Goal: Task Accomplishment & Management: Manage account settings

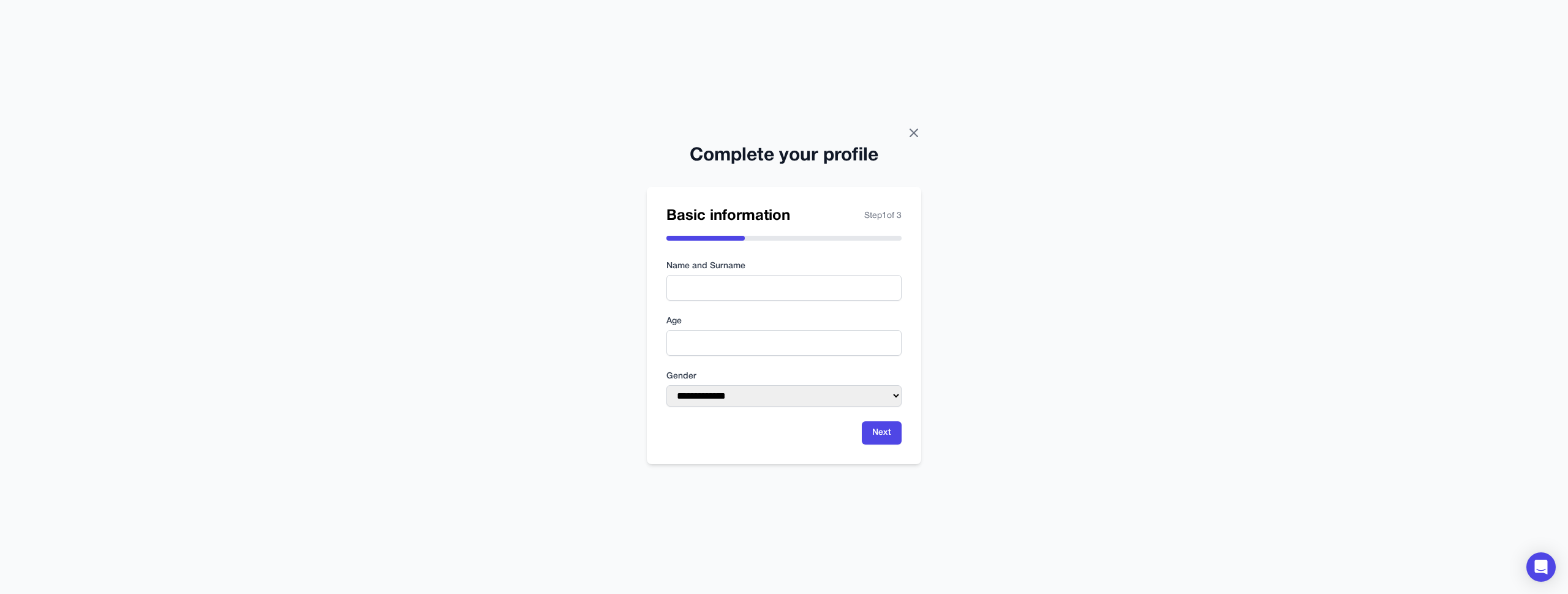
click at [915, 135] on icon at bounding box center [913, 133] width 15 height 15
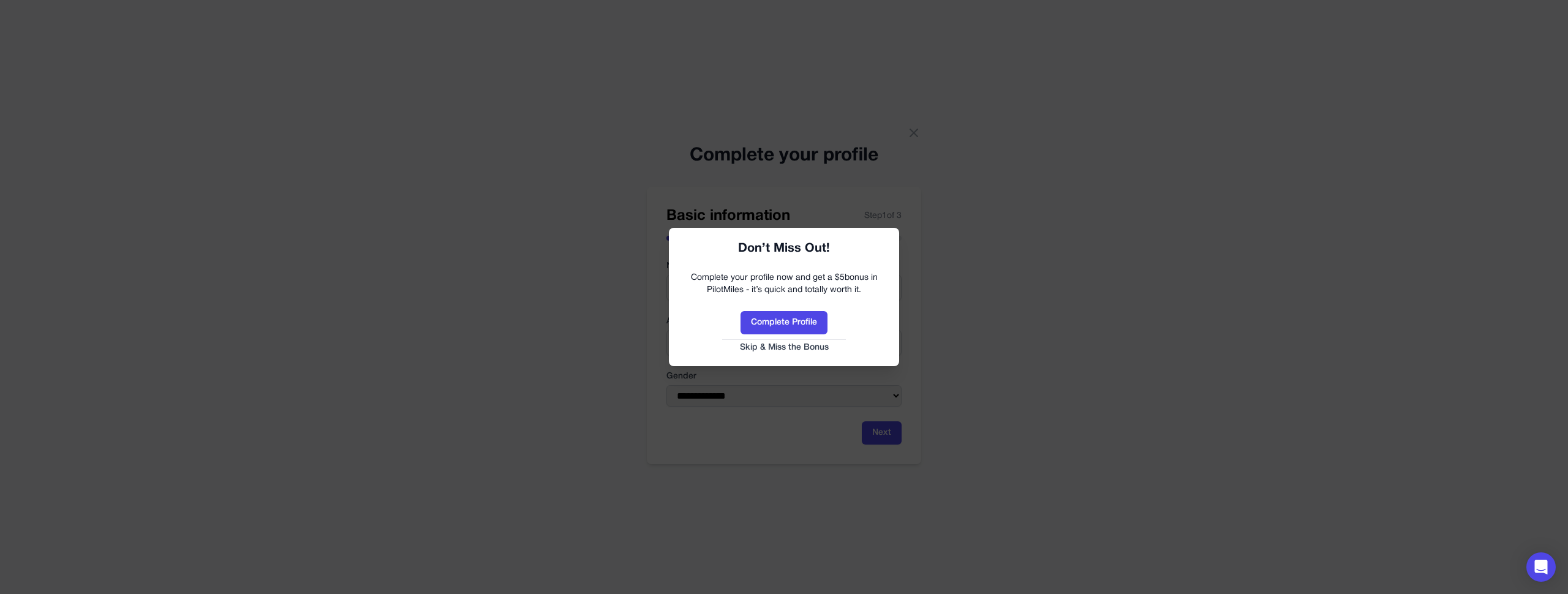
click at [787, 344] on link "Skip & Miss the Bonus" at bounding box center [784, 347] width 206 height 12
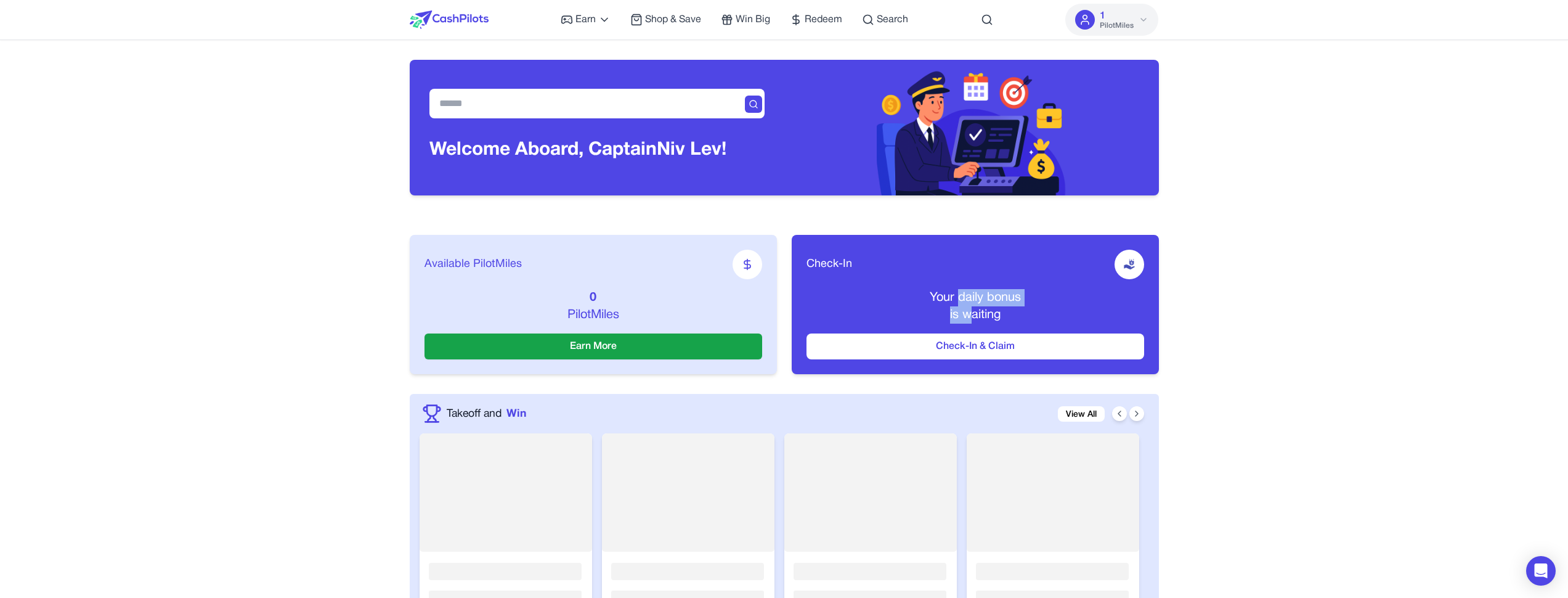
drag, startPoint x: 956, startPoint y: 294, endPoint x: 972, endPoint y: 312, distance: 24.1
click at [972, 312] on div "Your daily bonus is waiting" at bounding box center [975, 307] width 338 height 34
click at [972, 312] on span "is waiting" at bounding box center [975, 314] width 50 height 11
drag, startPoint x: 986, startPoint y: 312, endPoint x: 993, endPoint y: 296, distance: 17.5
click at [993, 296] on div "Your daily bonus is waiting" at bounding box center [975, 307] width 338 height 34
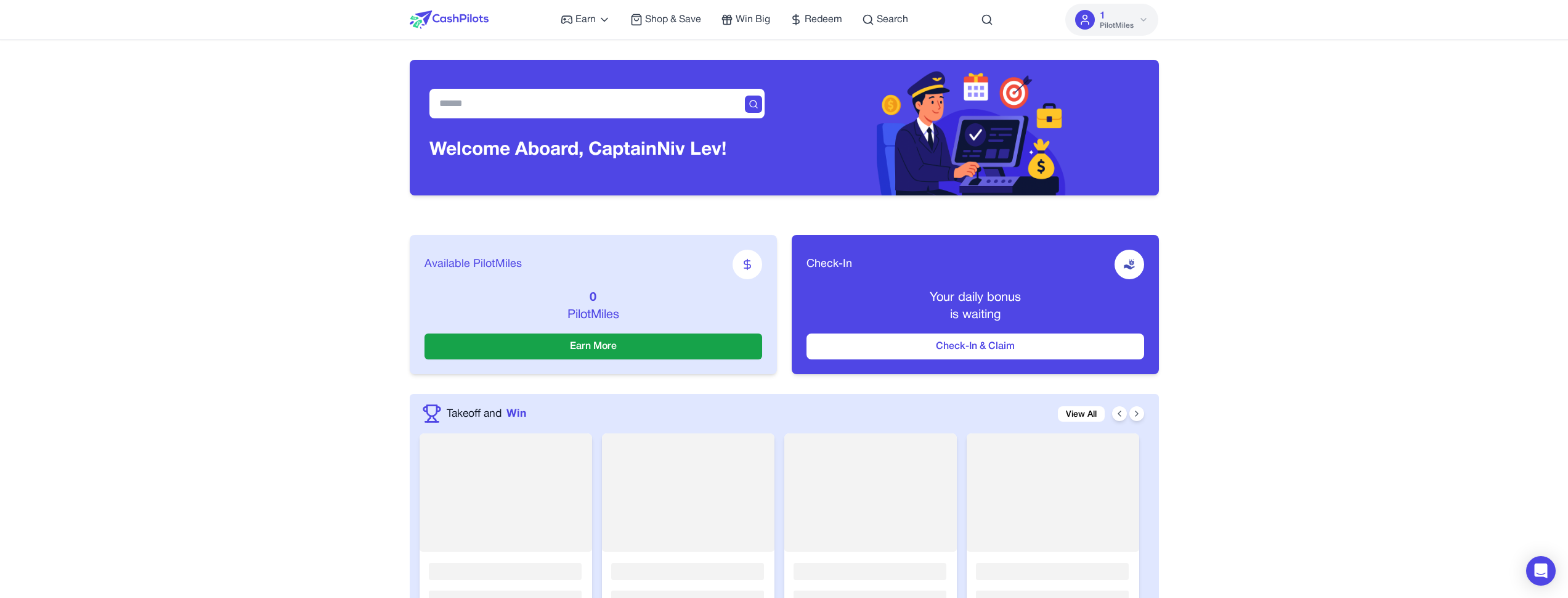
click at [993, 296] on p "Your daily bonus" at bounding box center [975, 298] width 338 height 17
click at [1149, 23] on button "1 PilotMiles" at bounding box center [1112, 19] width 93 height 32
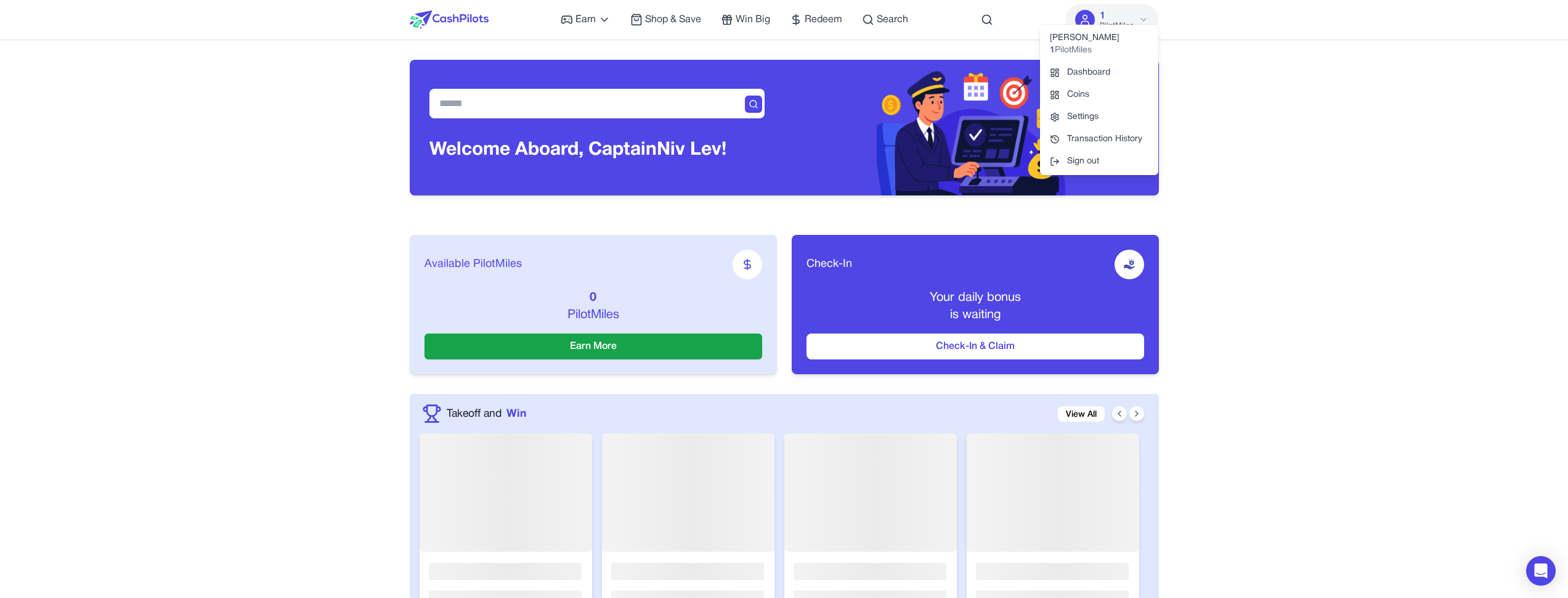
click at [892, 170] on img at bounding box center [971, 127] width 190 height 136
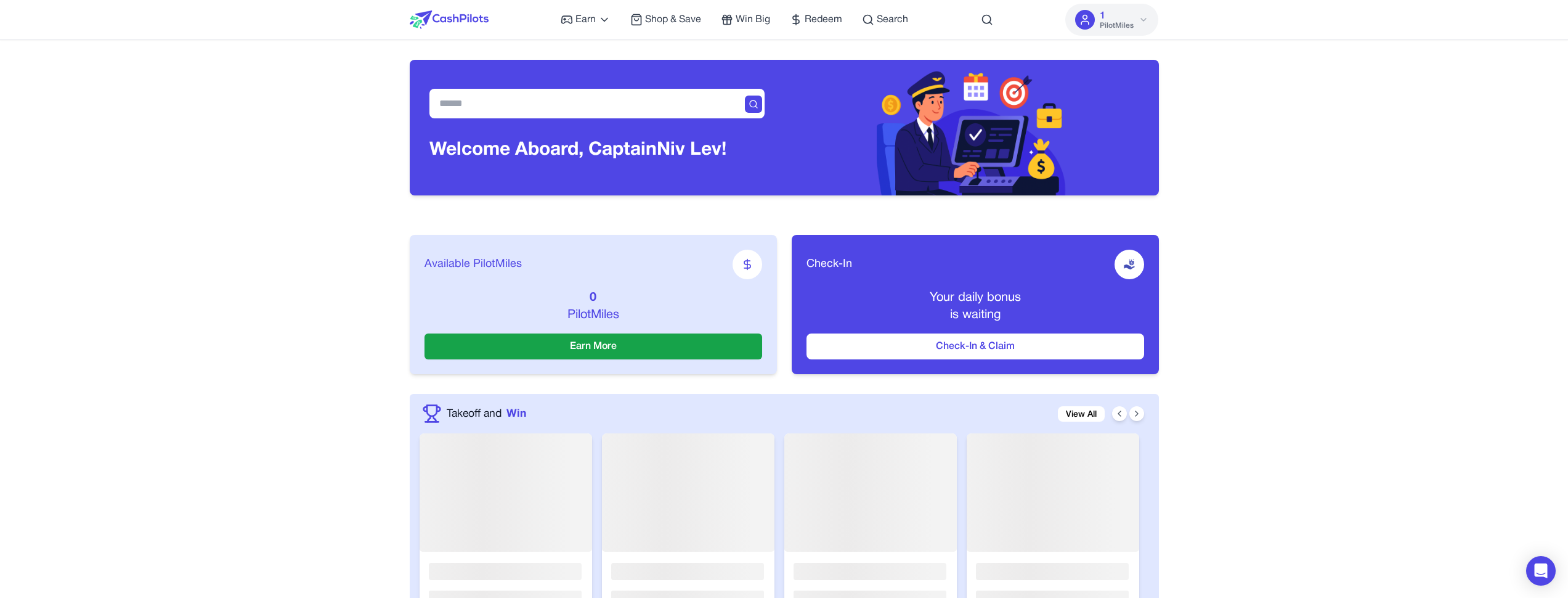
click at [1140, 25] on button "1 PilotMiles" at bounding box center [1112, 19] width 93 height 32
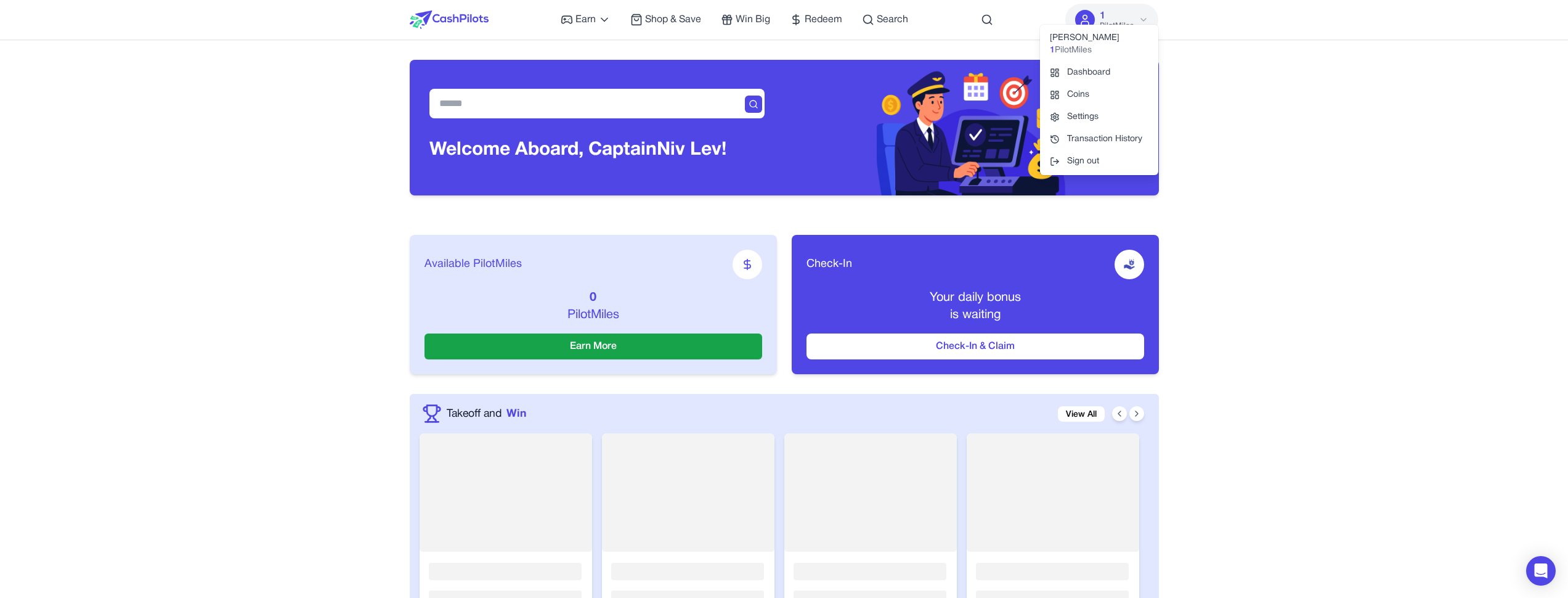
drag, startPoint x: 1097, startPoint y: 204, endPoint x: 1092, endPoint y: 130, distance: 74.2
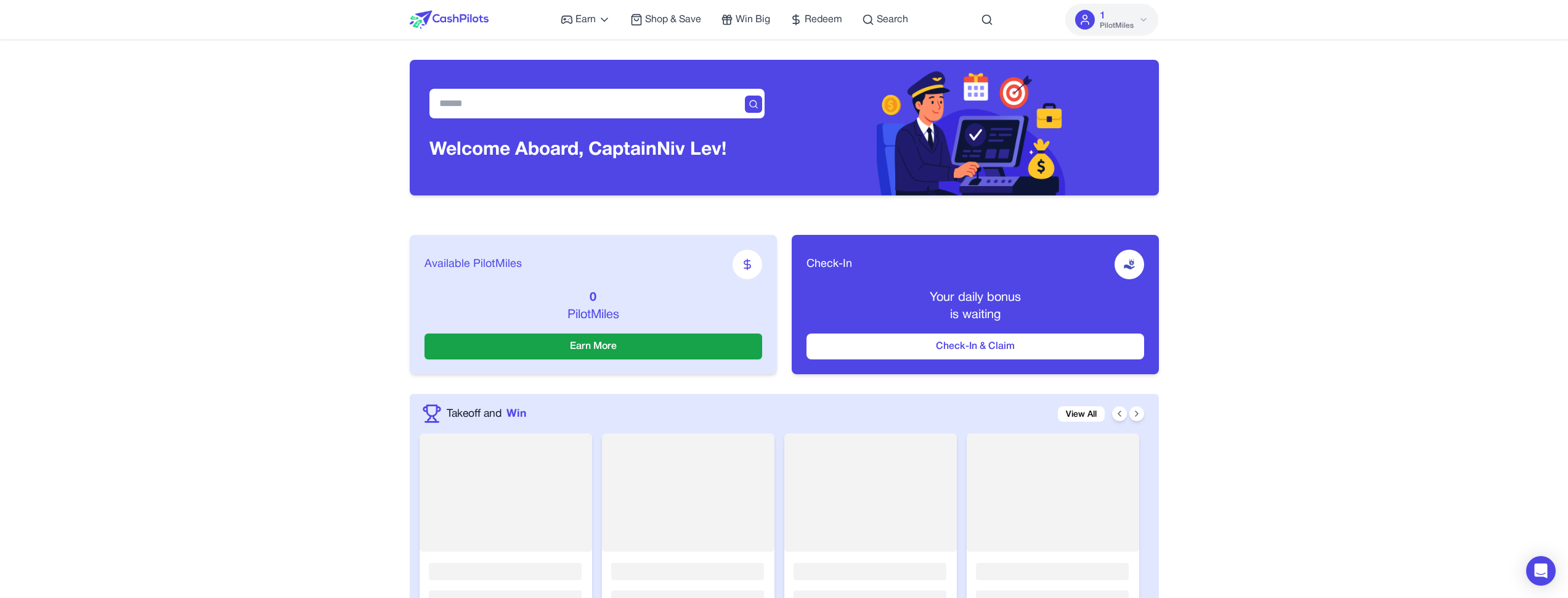
click at [1110, 15] on div "1 PilotMiles" at bounding box center [1116, 19] width 34 height 22
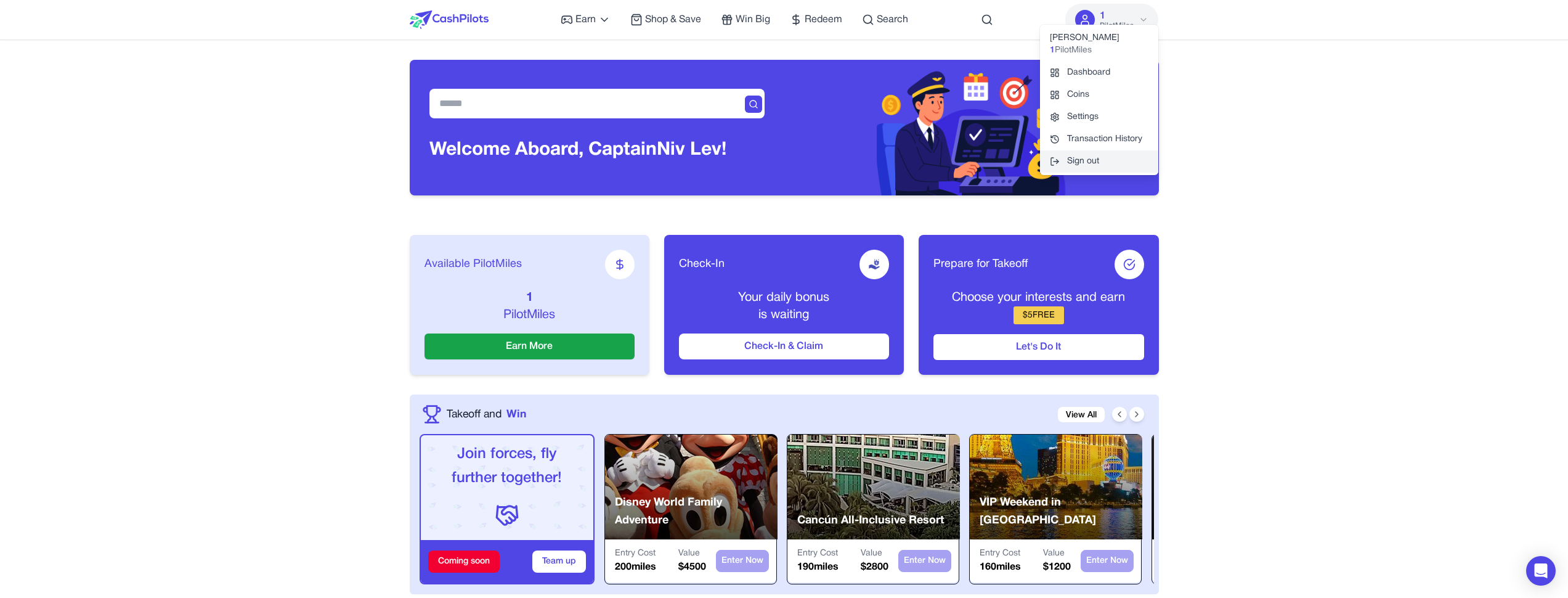
click at [1085, 159] on button "Sign out" at bounding box center [1099, 162] width 118 height 22
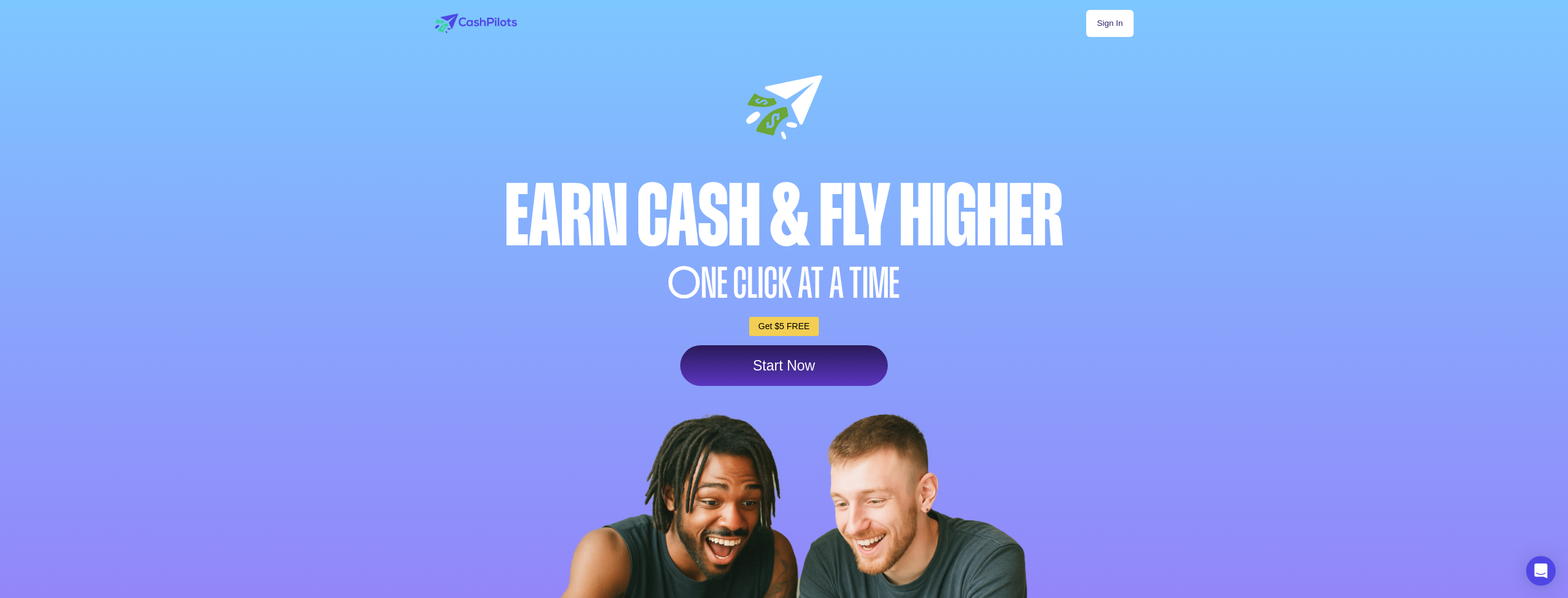
click at [1115, 13] on link "Sign In" at bounding box center [1109, 24] width 47 height 27
